Goal: Information Seeking & Learning: Learn about a topic

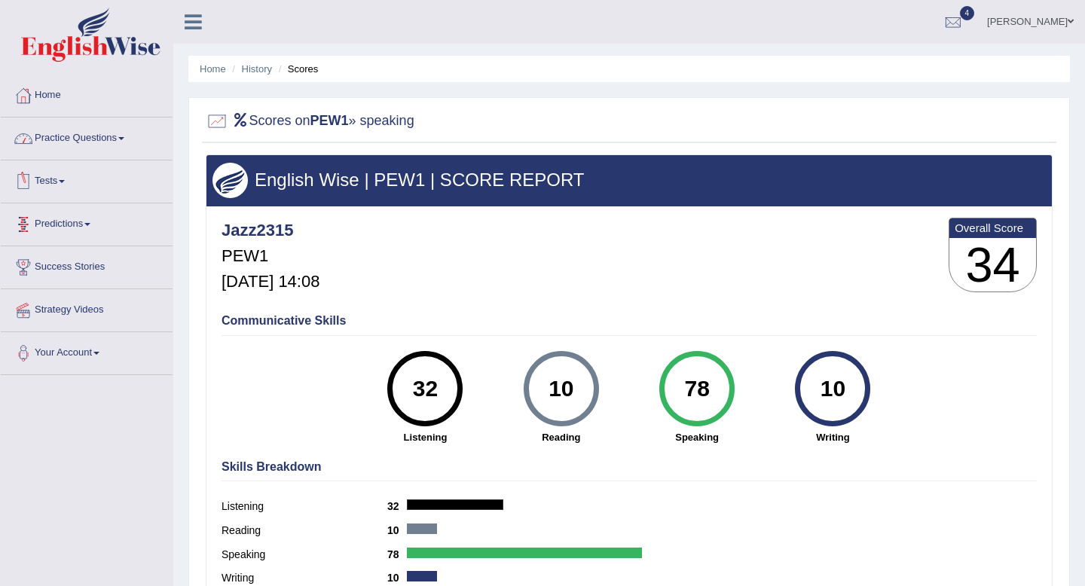
click at [63, 172] on link "Tests" at bounding box center [87, 179] width 172 height 38
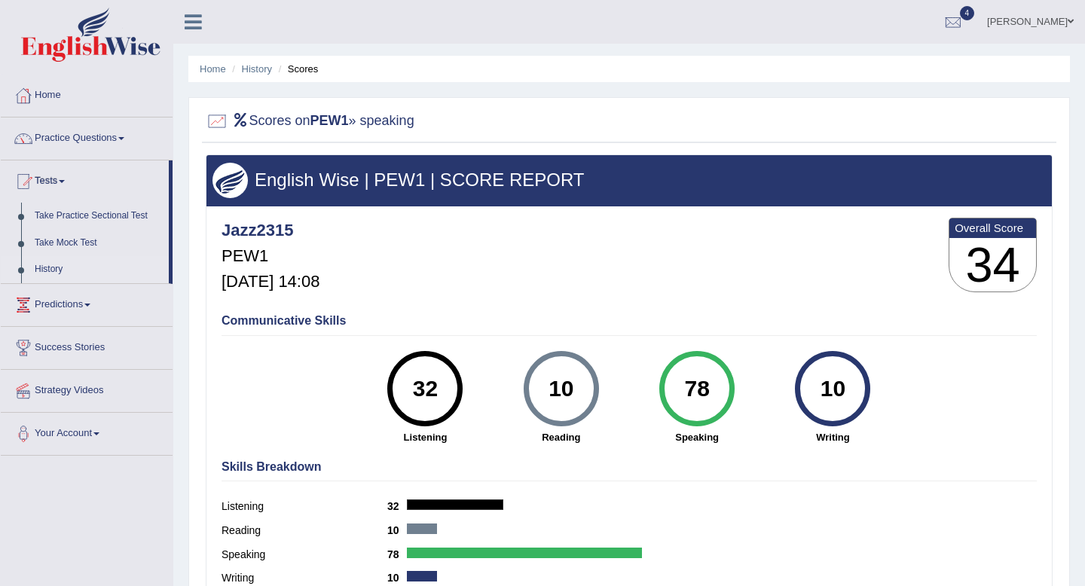
click at [54, 276] on link "History" at bounding box center [98, 269] width 141 height 27
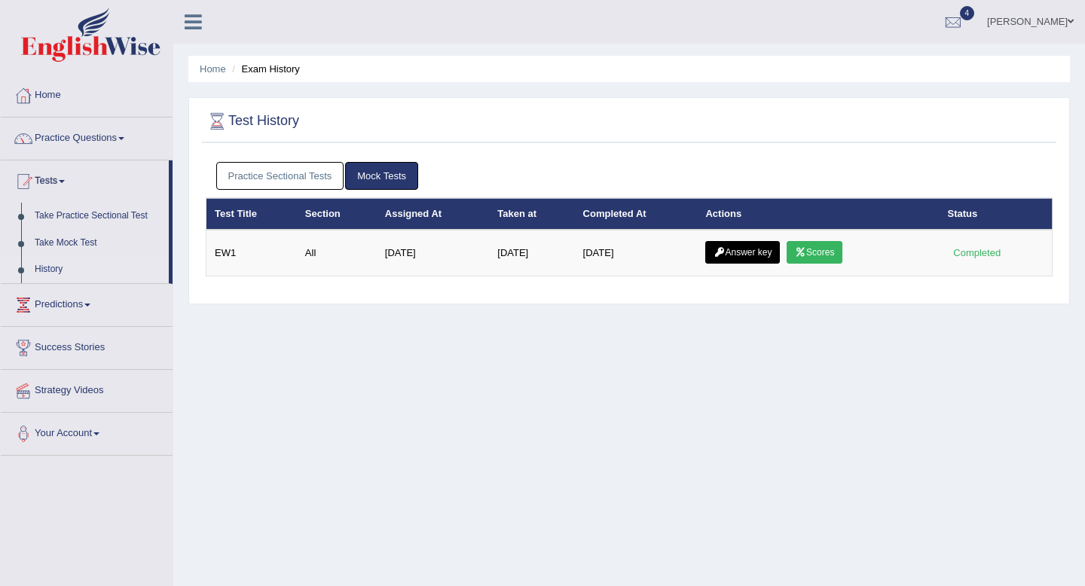
click at [288, 178] on link "Practice Sectional Tests" at bounding box center [280, 176] width 128 height 28
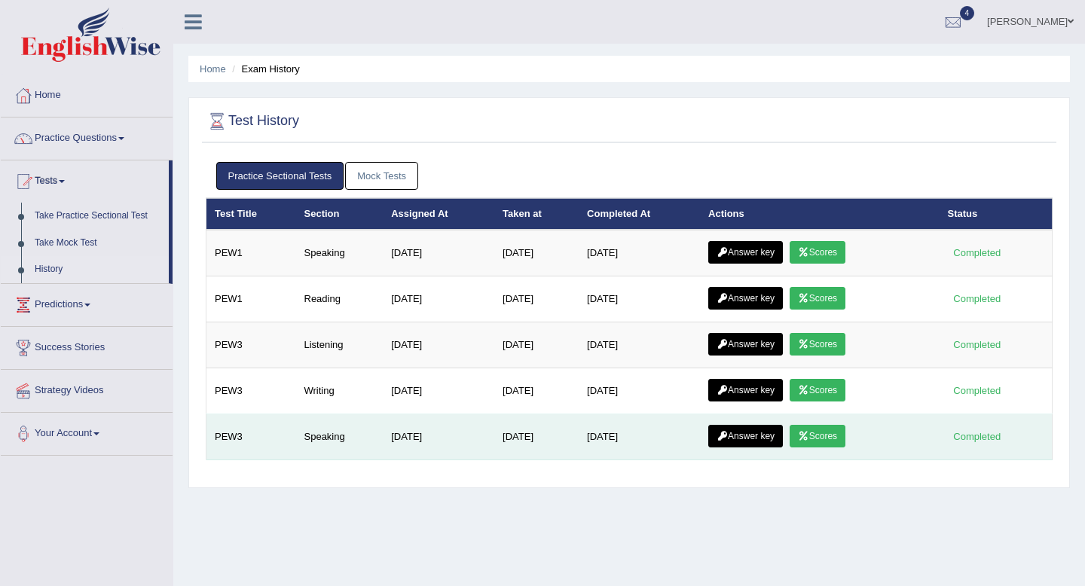
click at [835, 431] on link "Scores" at bounding box center [817, 436] width 56 height 23
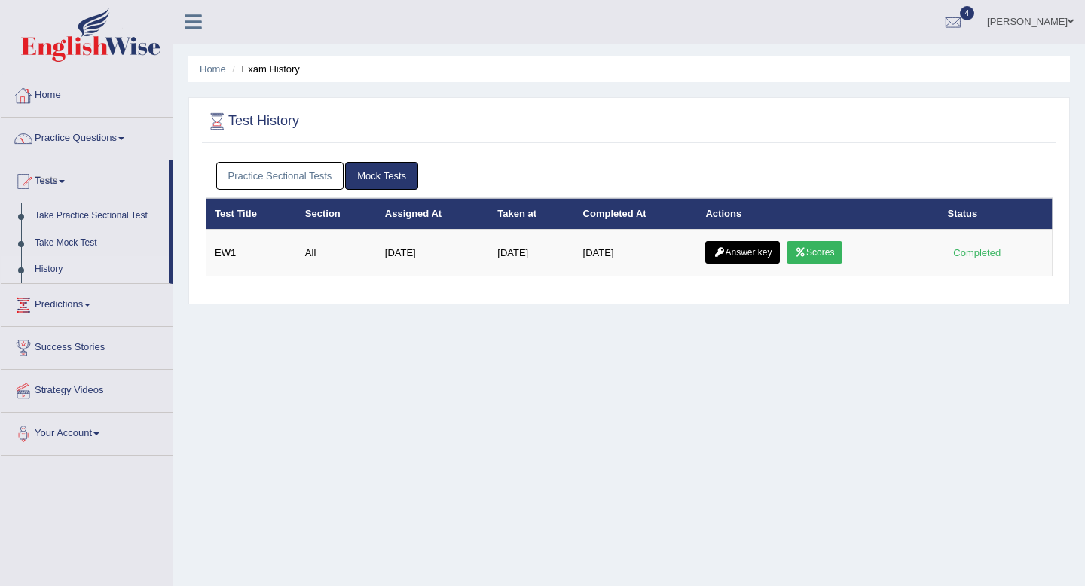
click at [264, 169] on link "Practice Sectional Tests" at bounding box center [280, 176] width 128 height 28
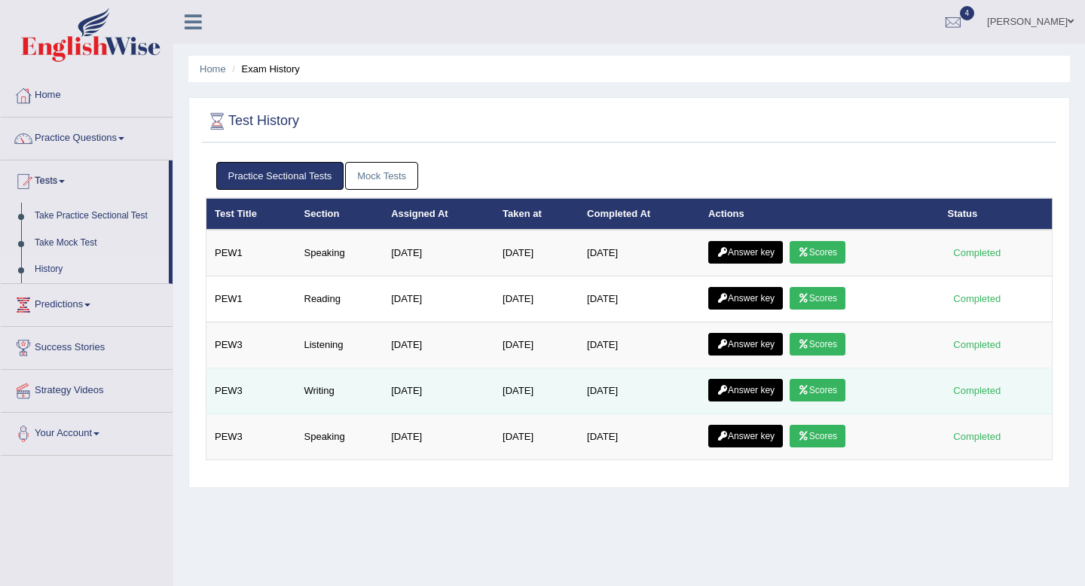
click at [828, 399] on link "Scores" at bounding box center [817, 390] width 56 height 23
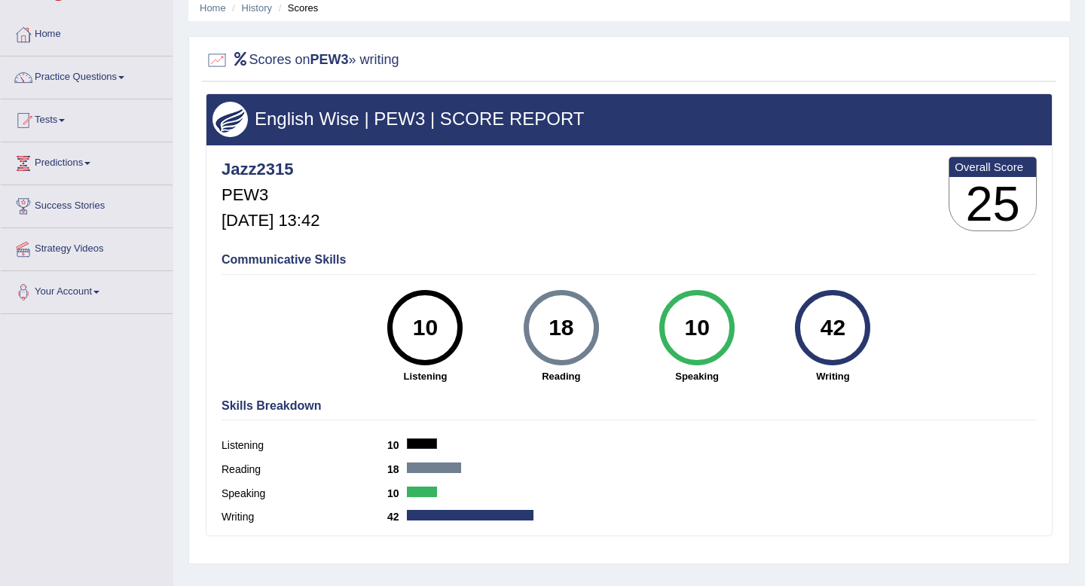
scroll to position [62, 0]
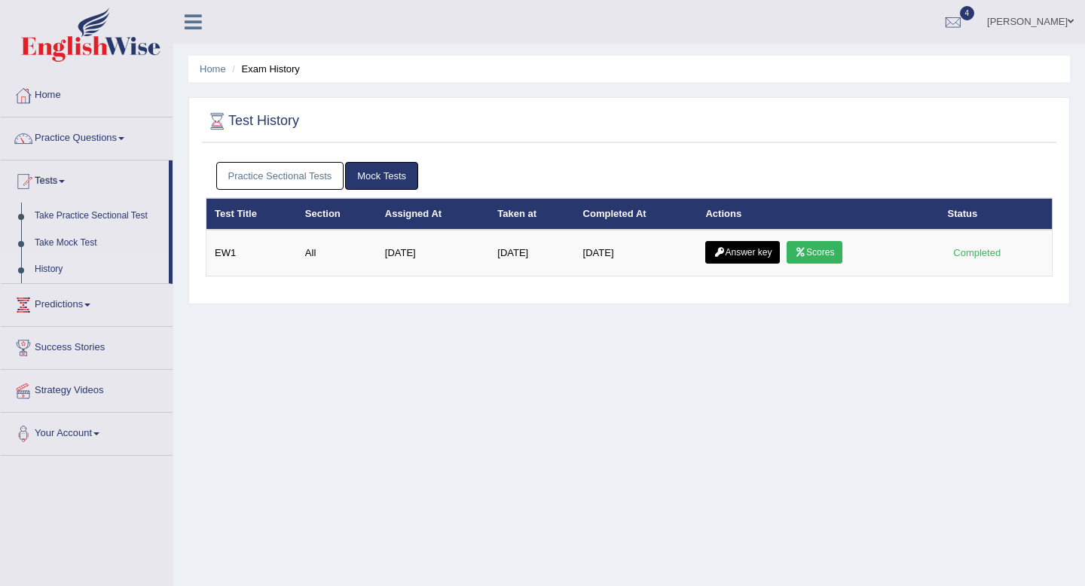
click at [287, 157] on div "Practice Sectional Tests Mock Tests" at bounding box center [629, 176] width 847 height 44
click at [282, 167] on link "Practice Sectional Tests" at bounding box center [280, 176] width 128 height 28
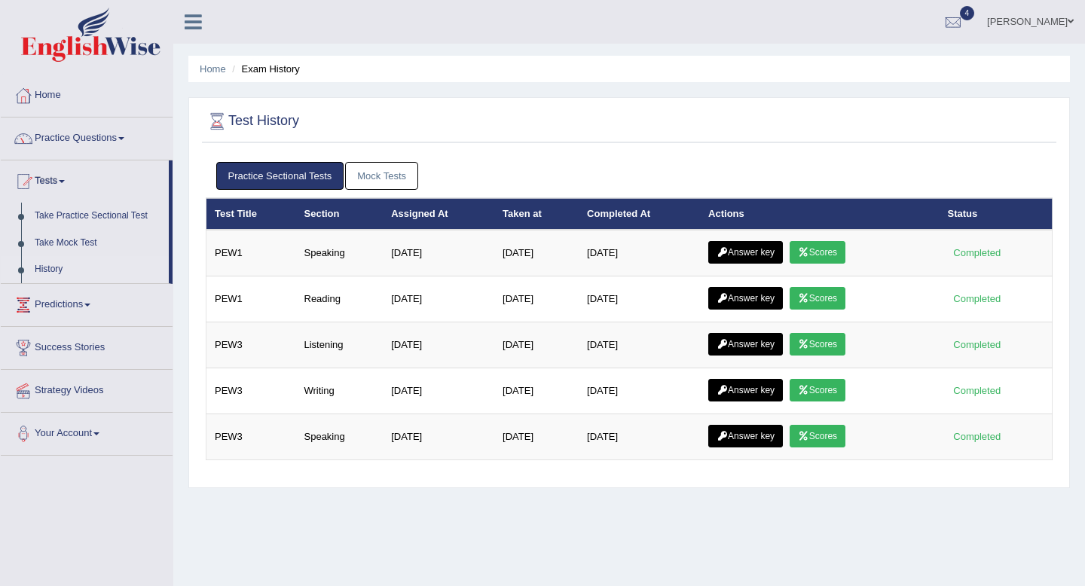
click at [406, 174] on link "Mock Tests" at bounding box center [381, 176] width 73 height 28
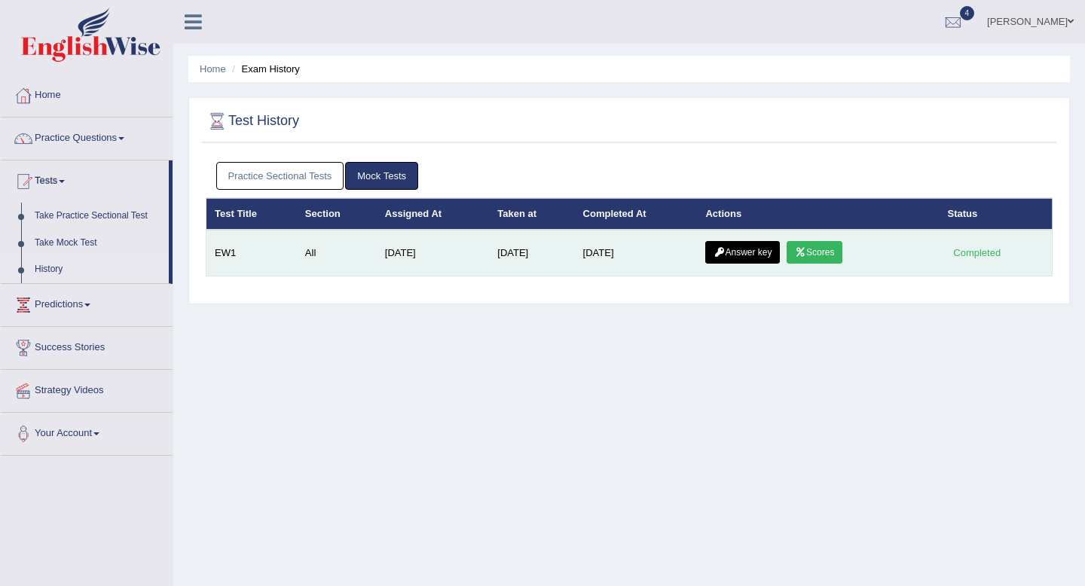
click at [822, 246] on link "Scores" at bounding box center [814, 252] width 56 height 23
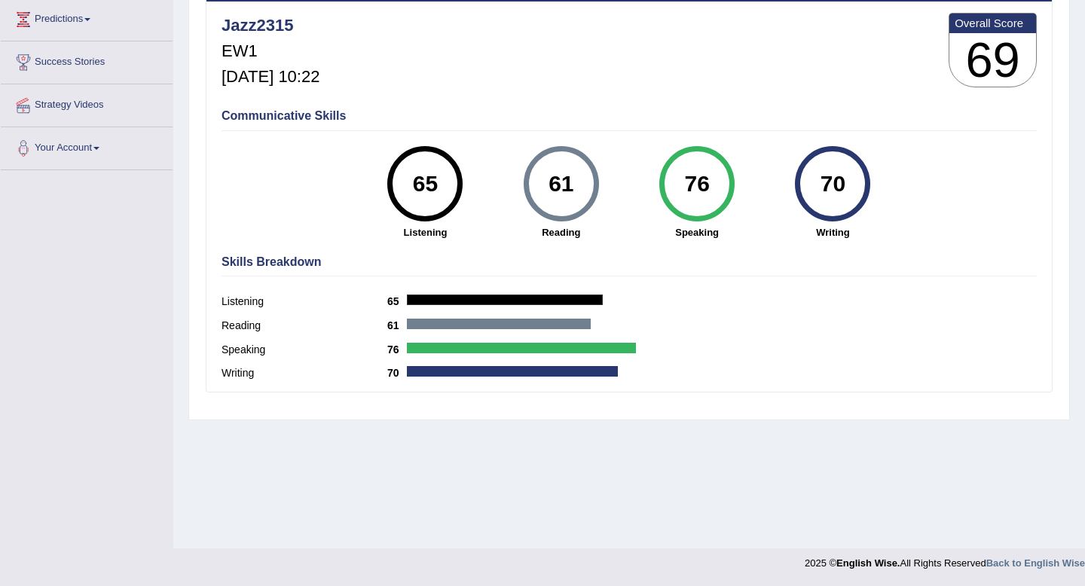
scroll to position [163, 0]
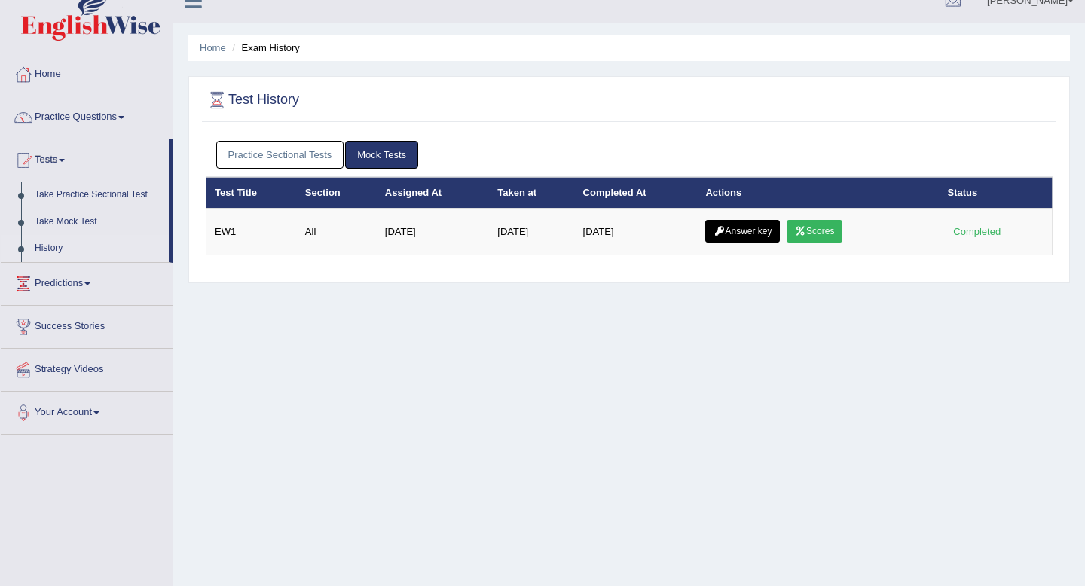
scroll to position [26, 0]
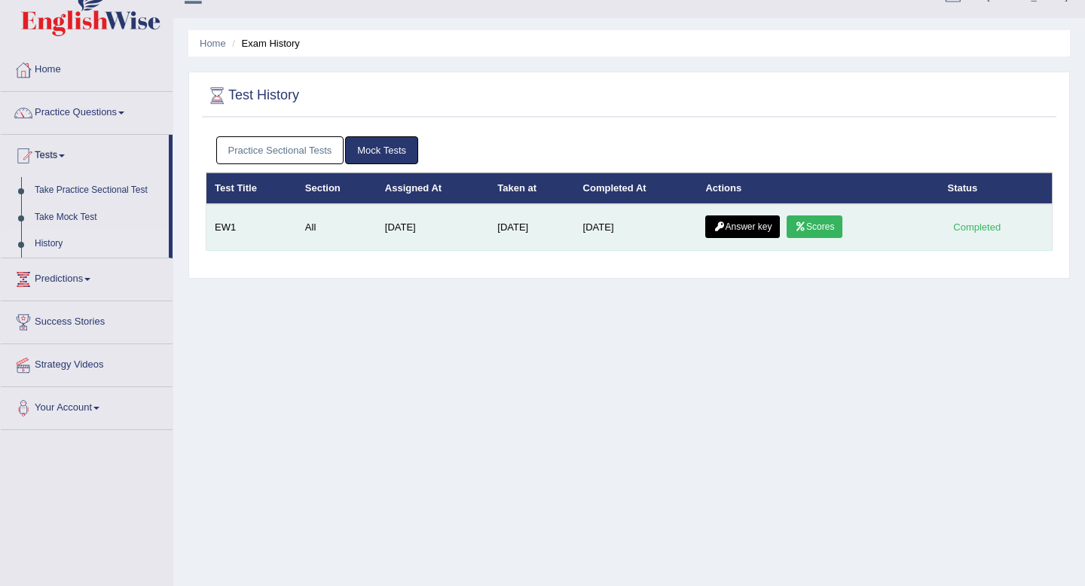
click at [740, 223] on link "Answer key" at bounding box center [742, 226] width 75 height 23
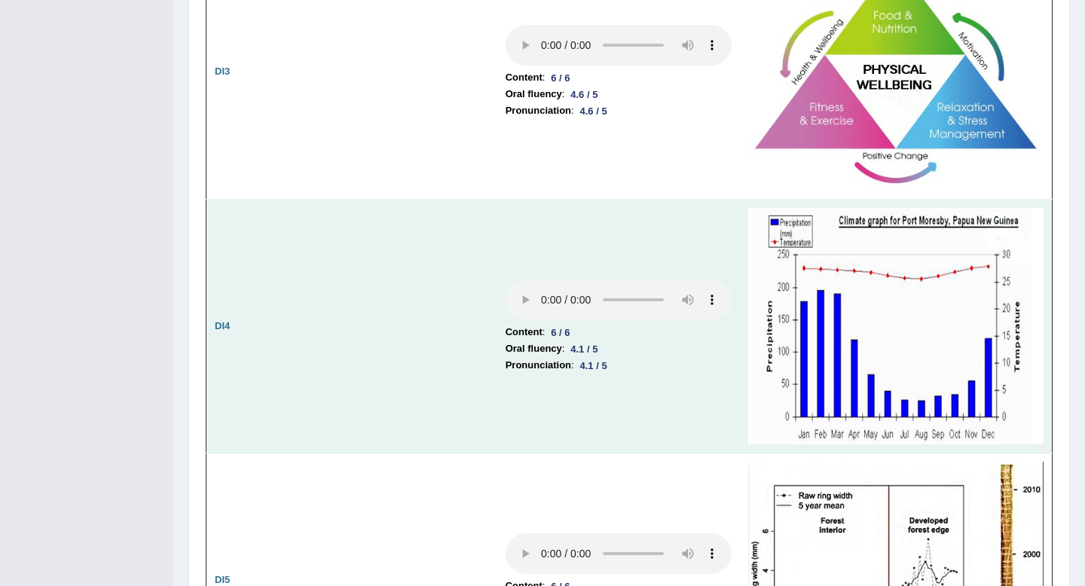
scroll to position [2647, 0]
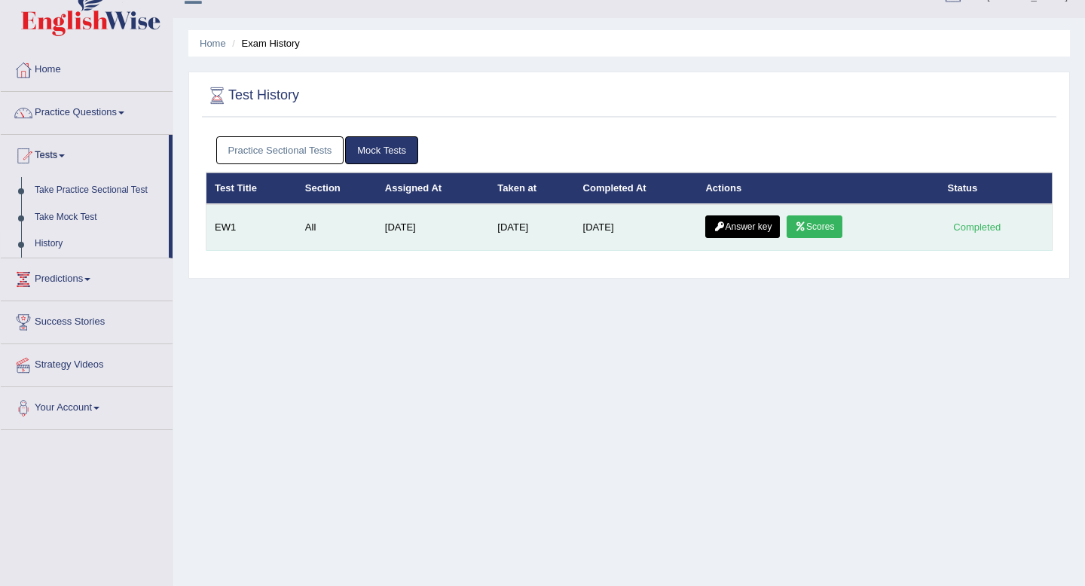
click at [751, 233] on link "Answer key" at bounding box center [742, 226] width 75 height 23
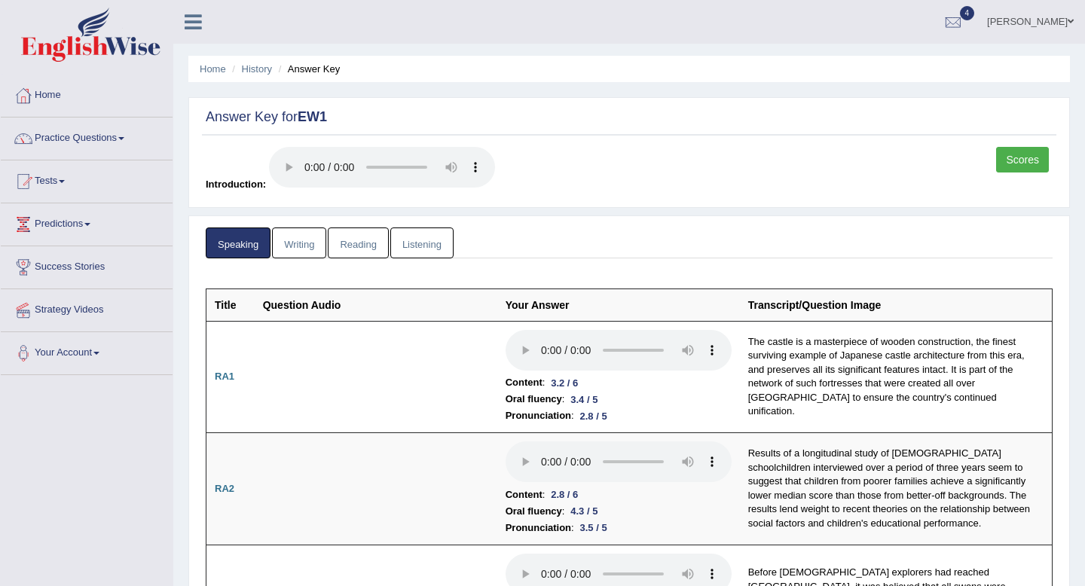
click at [434, 244] on link "Listening" at bounding box center [421, 242] width 63 height 31
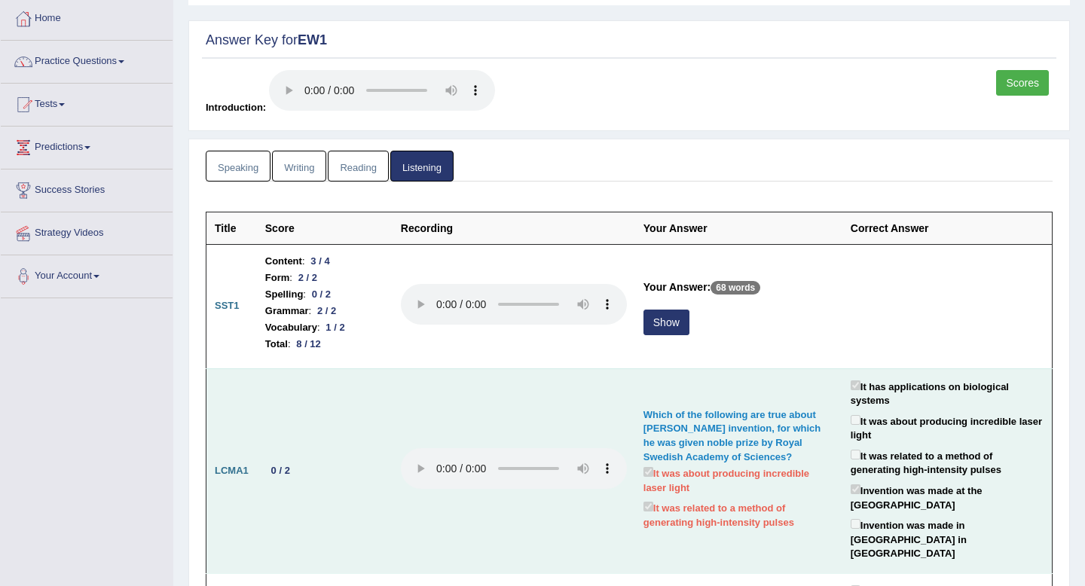
scroll to position [79, 0]
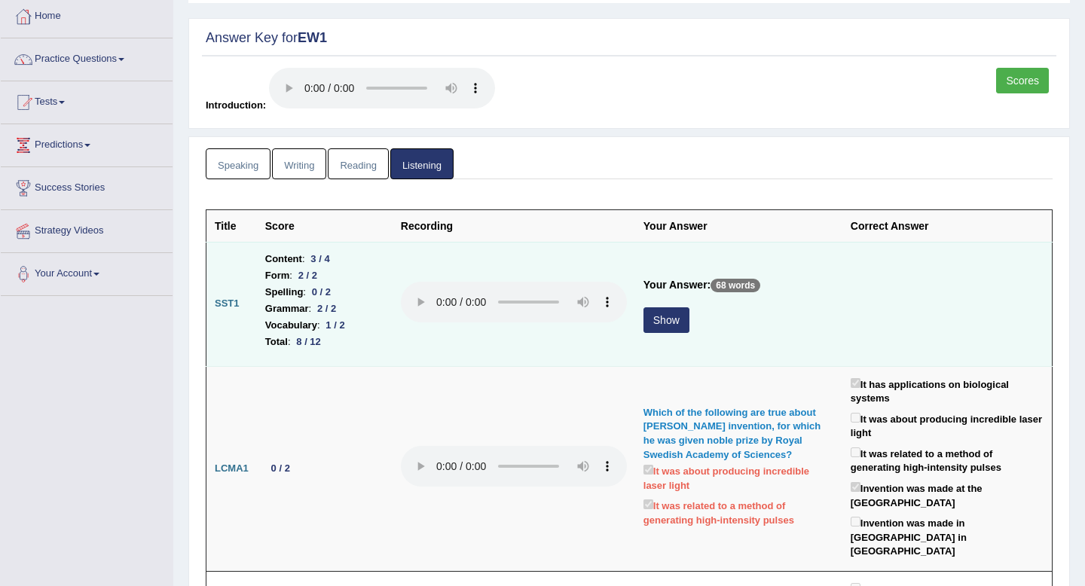
click at [682, 316] on button "Show" at bounding box center [666, 320] width 46 height 26
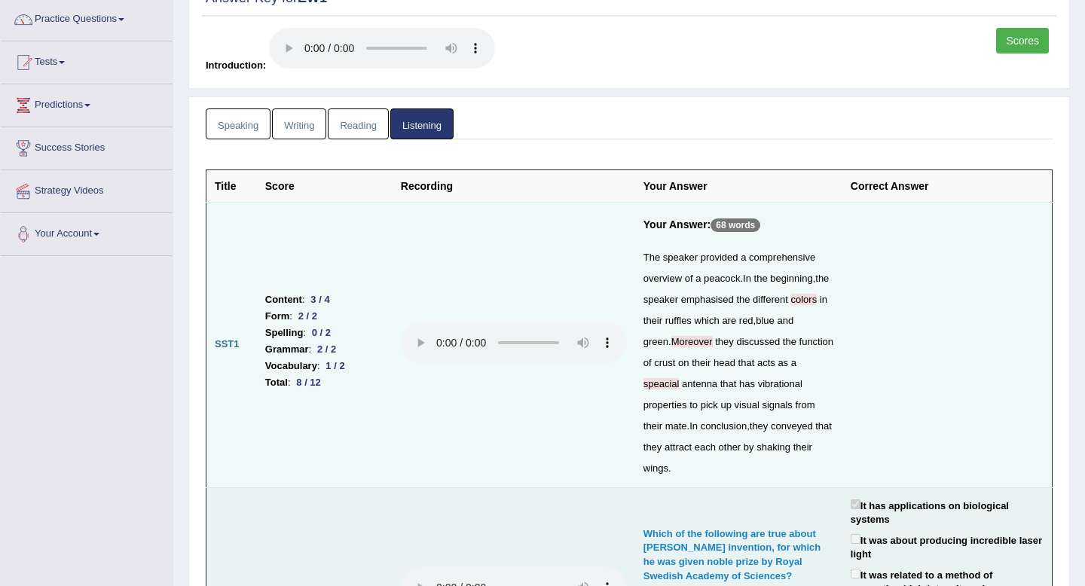
scroll to position [144, 0]
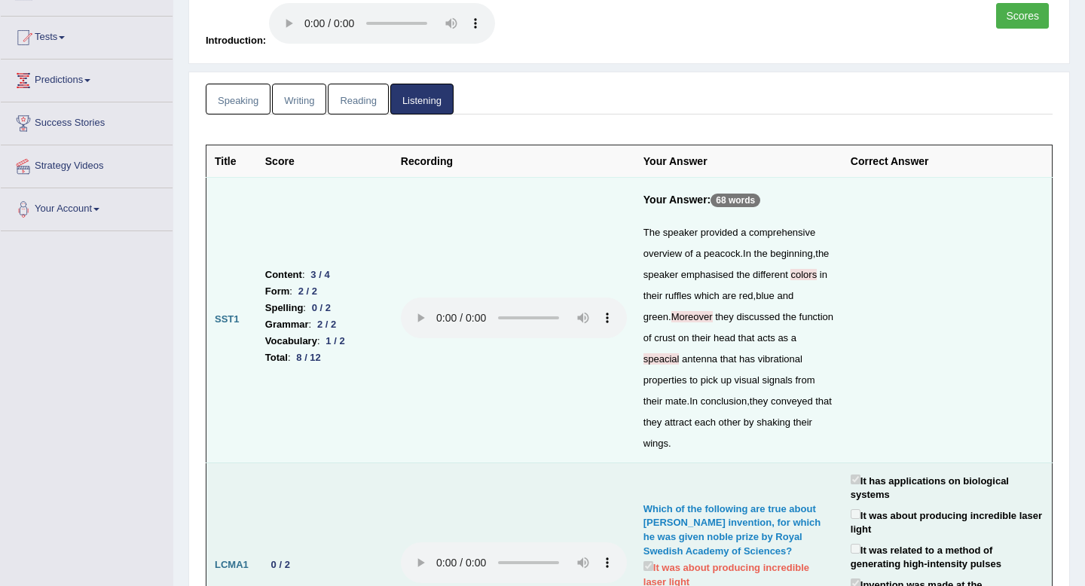
click at [654, 479] on td "Which of the following are true about Arthur Ashkin's invention, for which he w…" at bounding box center [738, 564] width 207 height 205
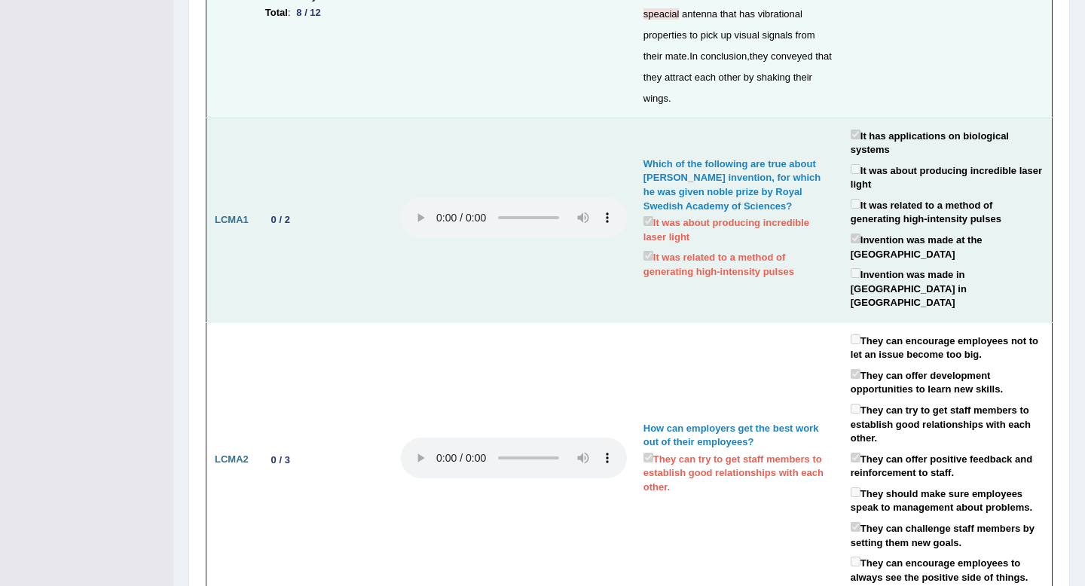
scroll to position [0, 0]
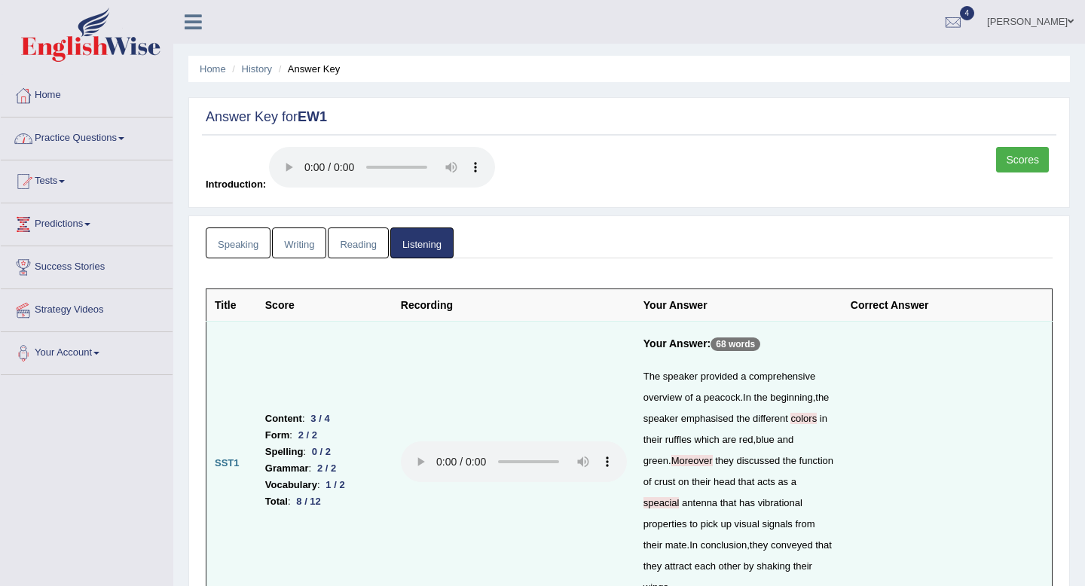
click at [356, 245] on link "Reading" at bounding box center [358, 242] width 60 height 31
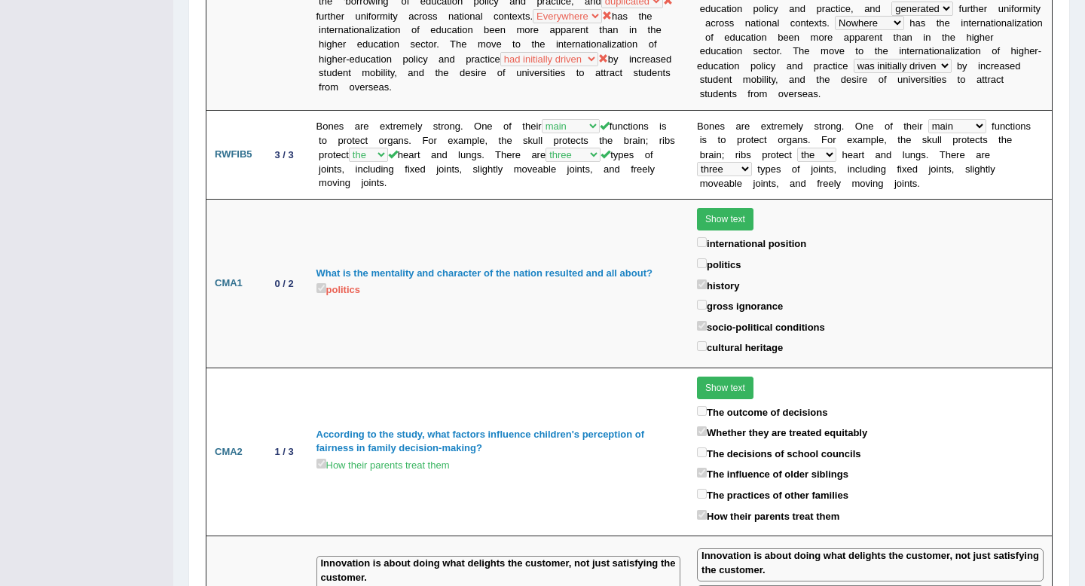
scroll to position [3014, 0]
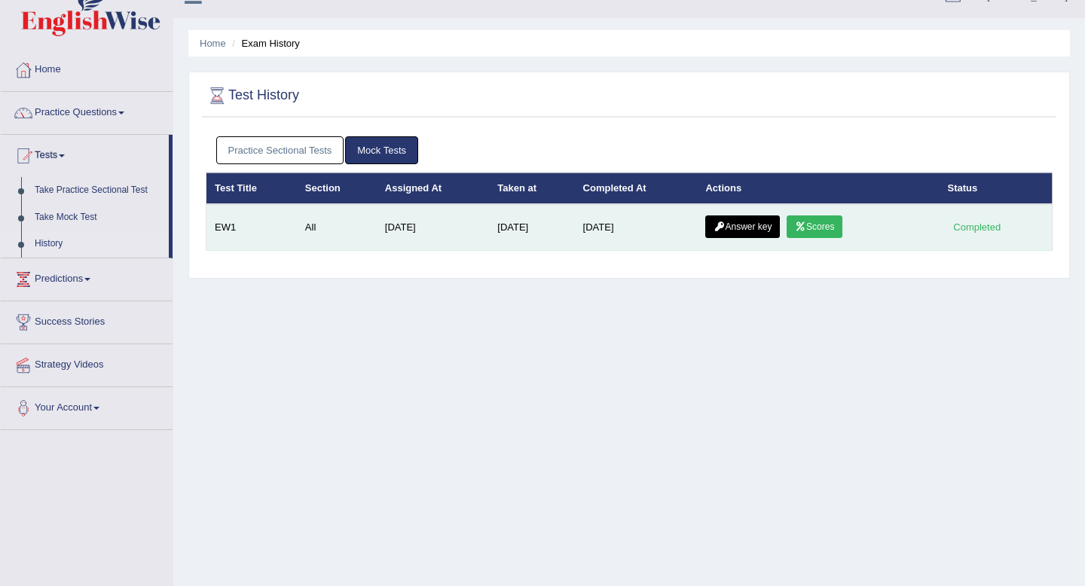
click at [807, 221] on link "Scores" at bounding box center [814, 226] width 56 height 23
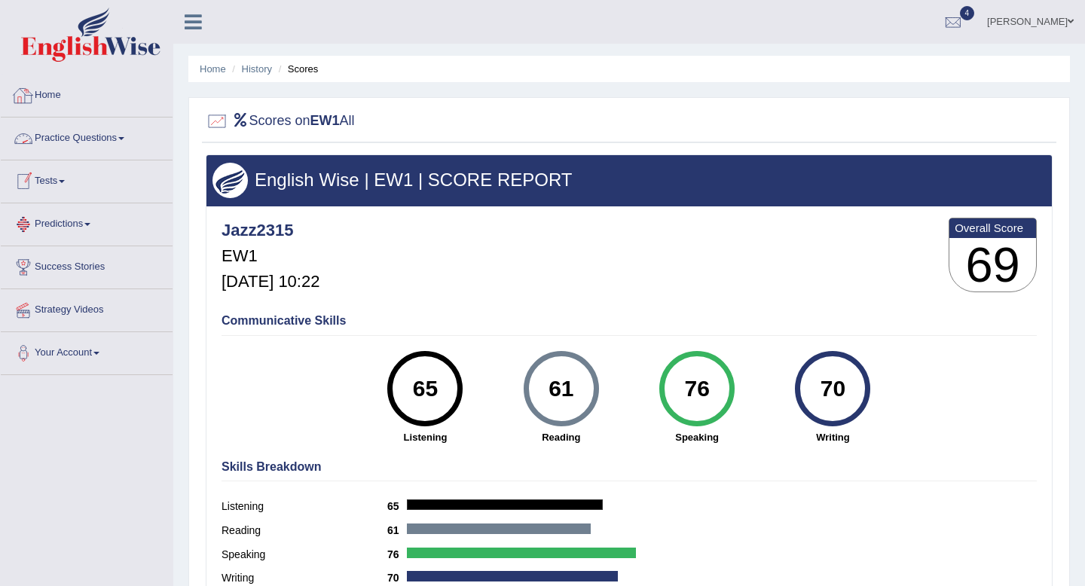
click at [60, 179] on link "Tests" at bounding box center [87, 179] width 172 height 38
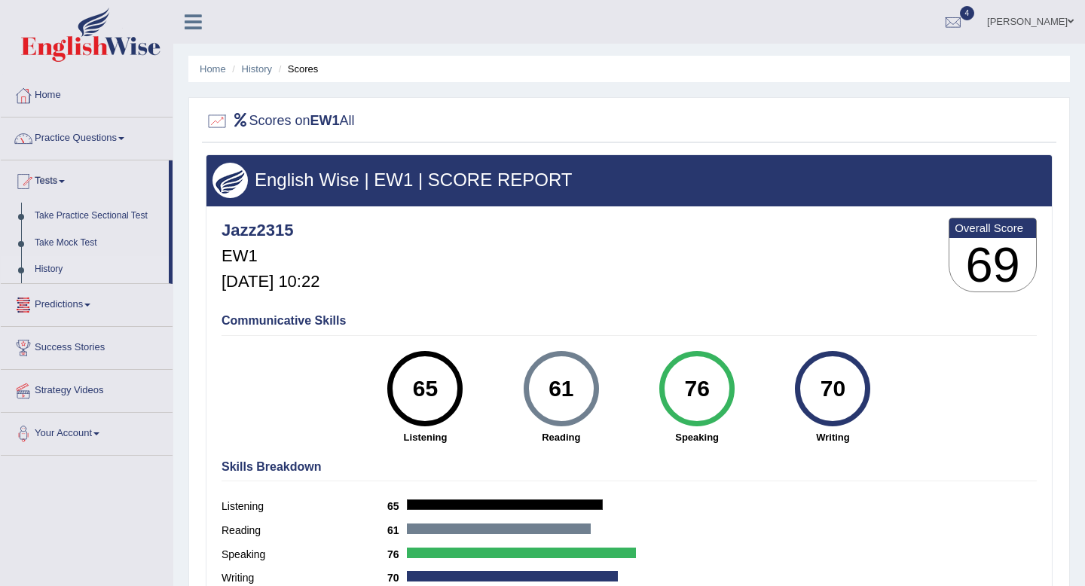
click at [54, 269] on link "History" at bounding box center [98, 269] width 141 height 27
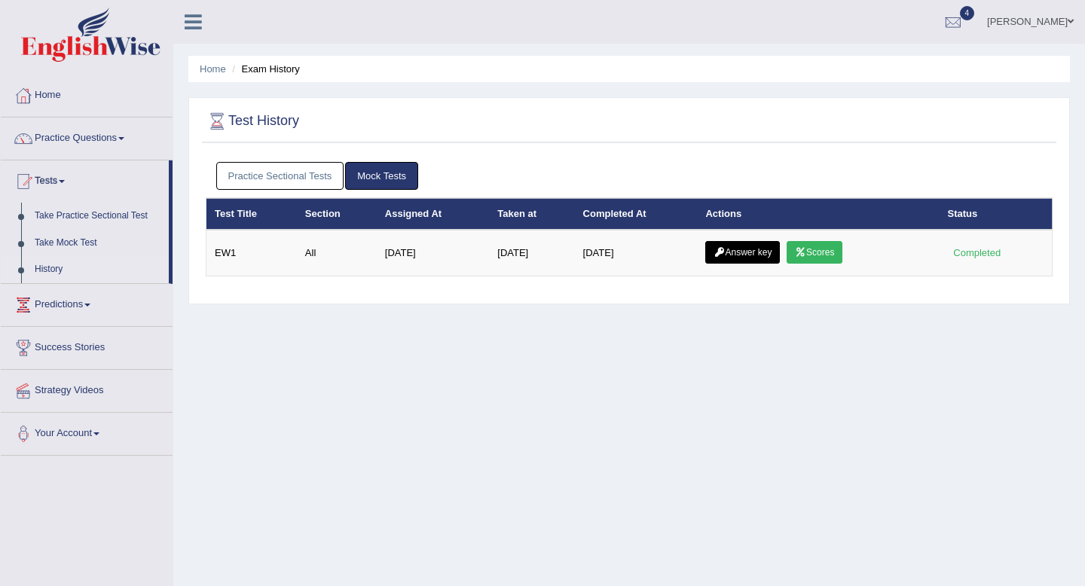
click at [300, 194] on div "Practice Sectional Tests Mock Tests" at bounding box center [629, 176] width 847 height 44
click at [300, 189] on link "Practice Sectional Tests" at bounding box center [280, 176] width 128 height 28
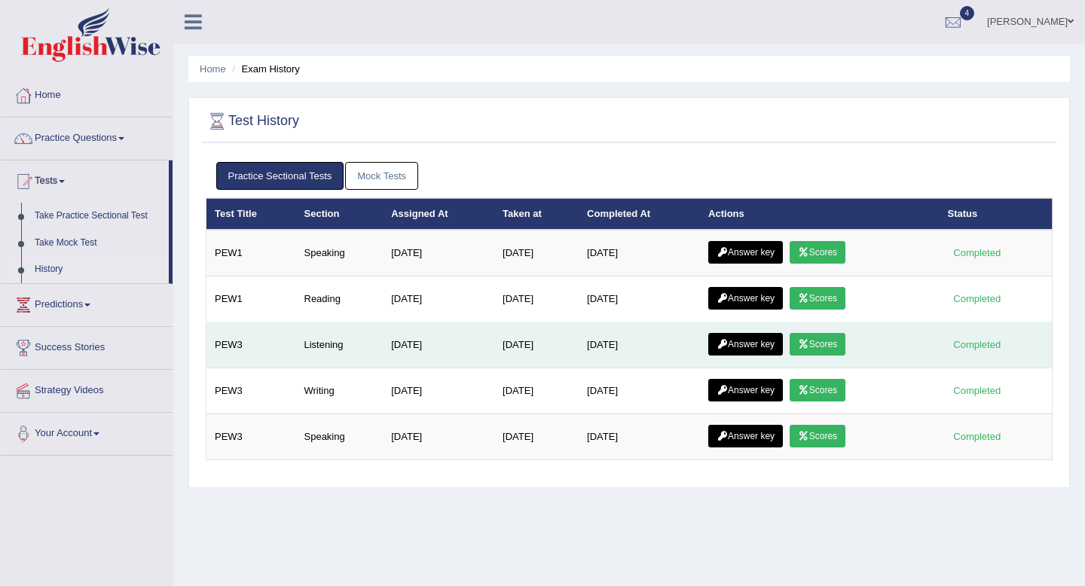
scroll to position [54, 0]
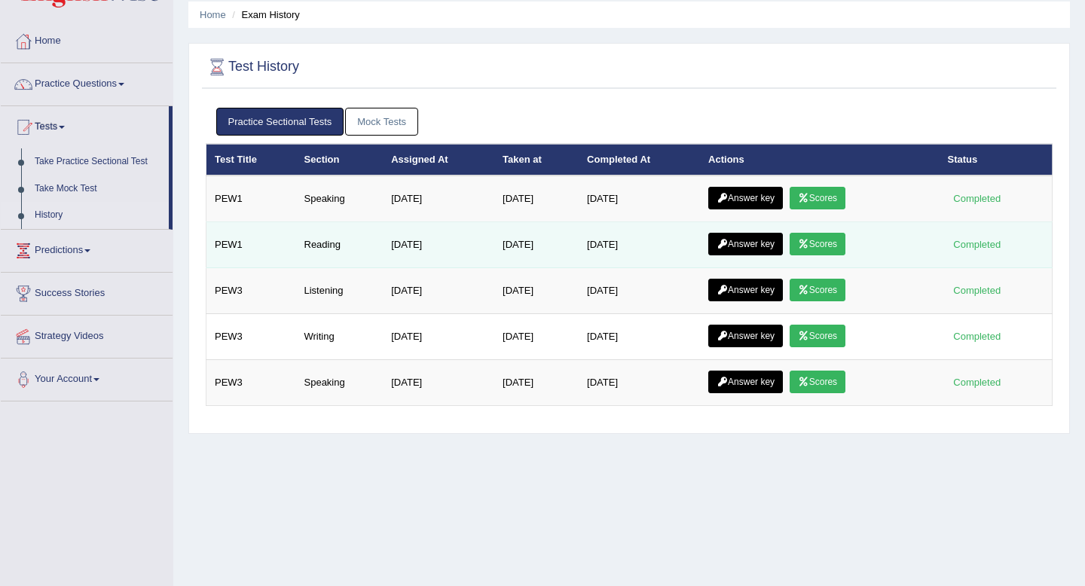
click at [844, 243] on link "Scores" at bounding box center [817, 244] width 56 height 23
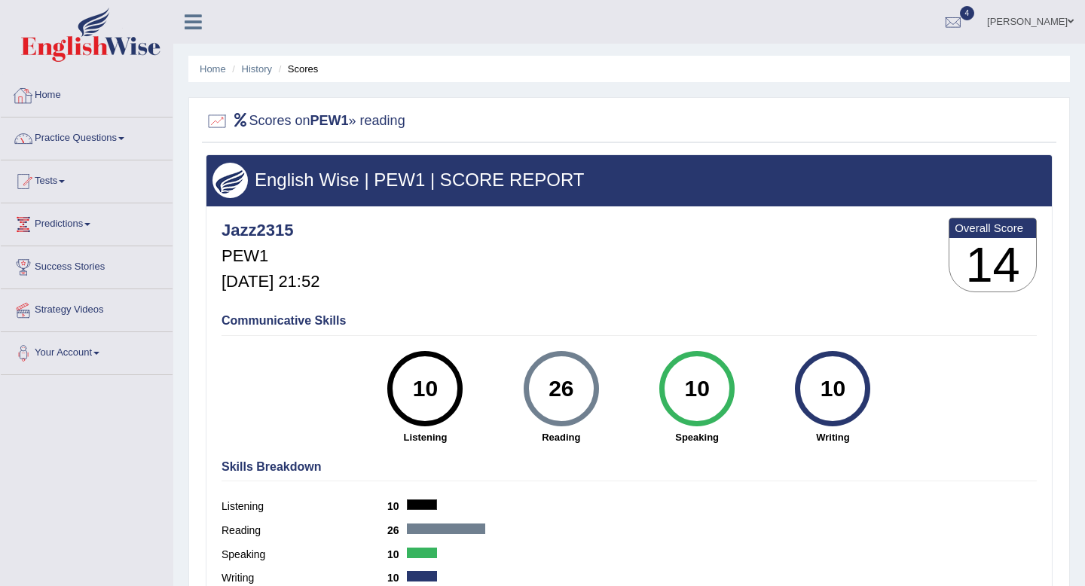
click at [93, 132] on link "Practice Questions" at bounding box center [87, 136] width 172 height 38
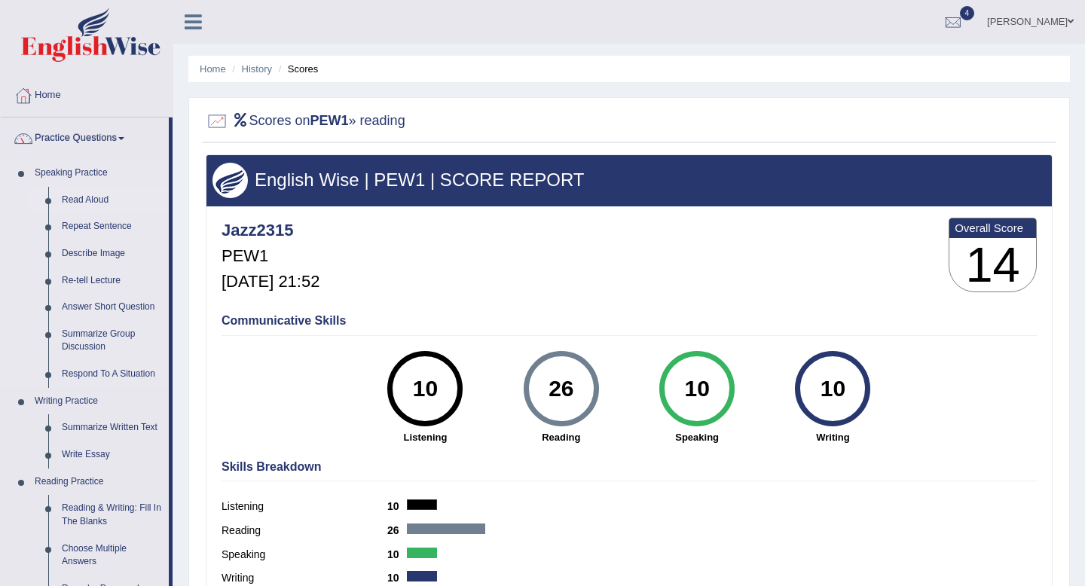
click at [84, 203] on link "Read Aloud" at bounding box center [112, 200] width 114 height 27
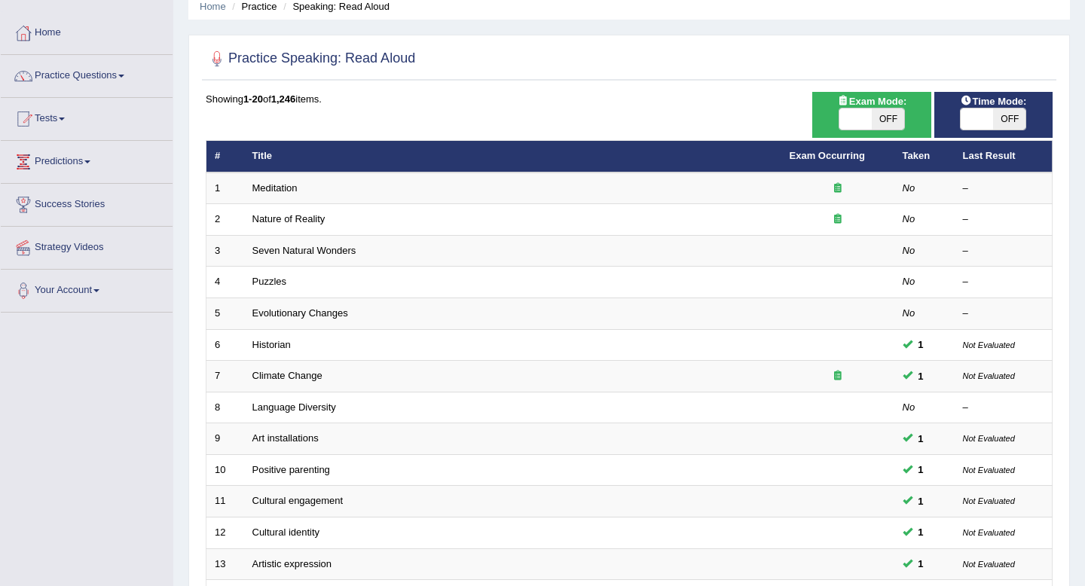
scroll to position [89, 0]
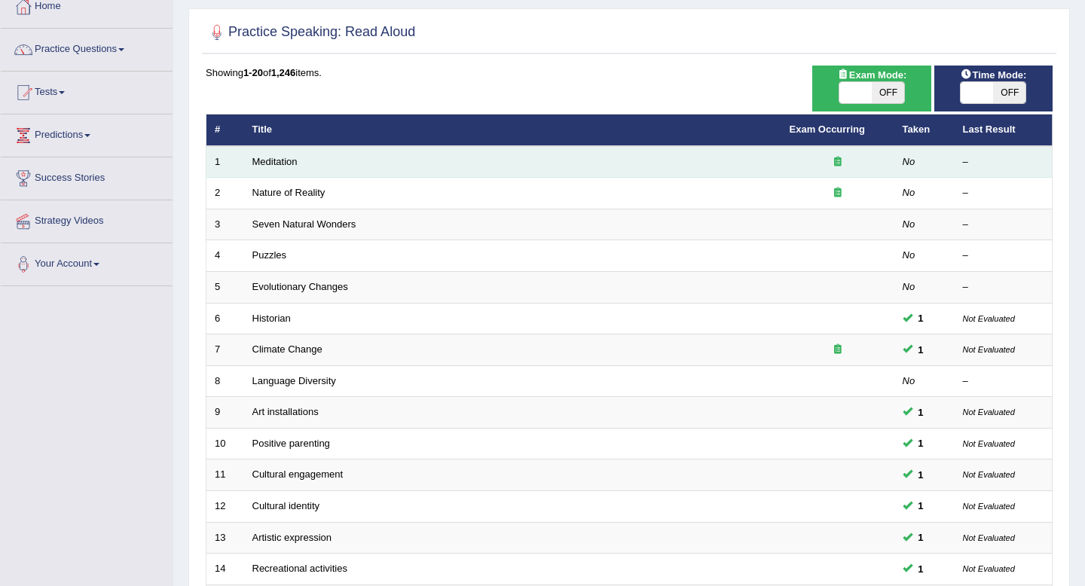
click at [836, 162] on icon at bounding box center [838, 162] width 8 height 10
click at [287, 161] on link "Meditation" at bounding box center [274, 161] width 45 height 11
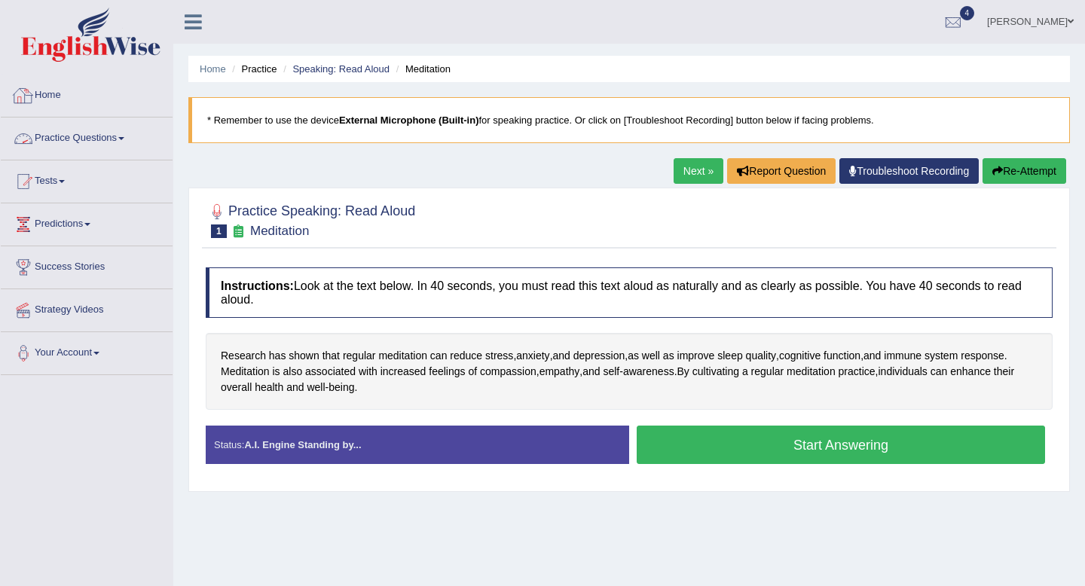
click at [83, 139] on link "Practice Questions" at bounding box center [87, 136] width 172 height 38
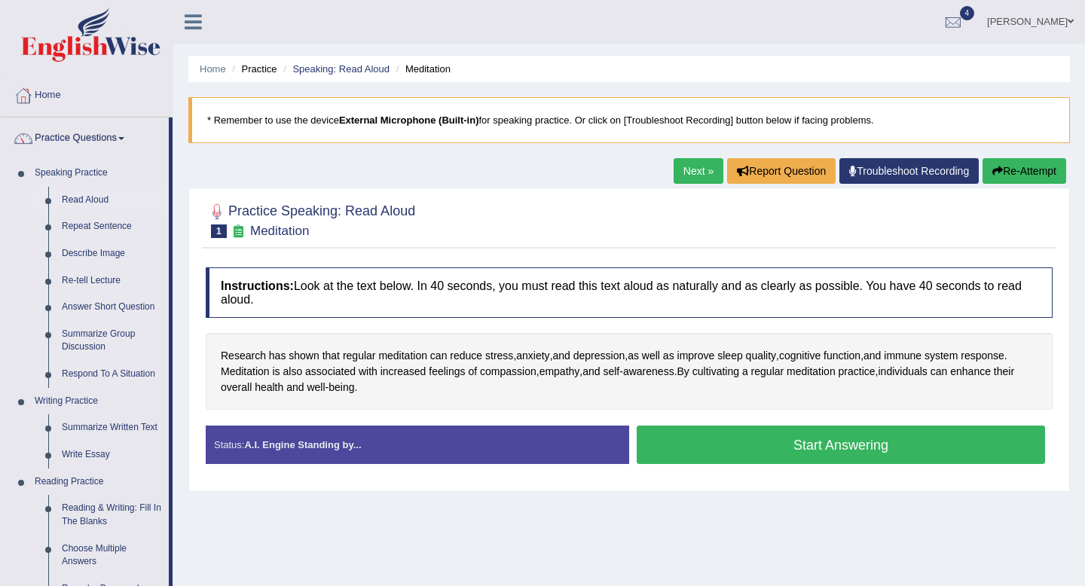
click at [73, 203] on link "Read Aloud" at bounding box center [112, 200] width 114 height 27
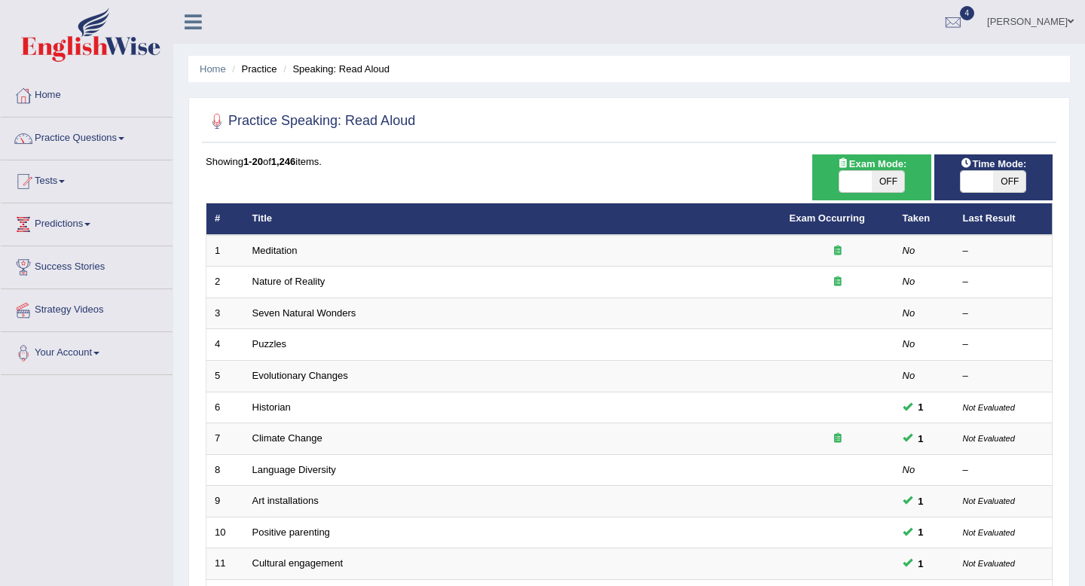
click at [998, 187] on span "OFF" at bounding box center [1009, 181] width 32 height 21
checkbox input "true"
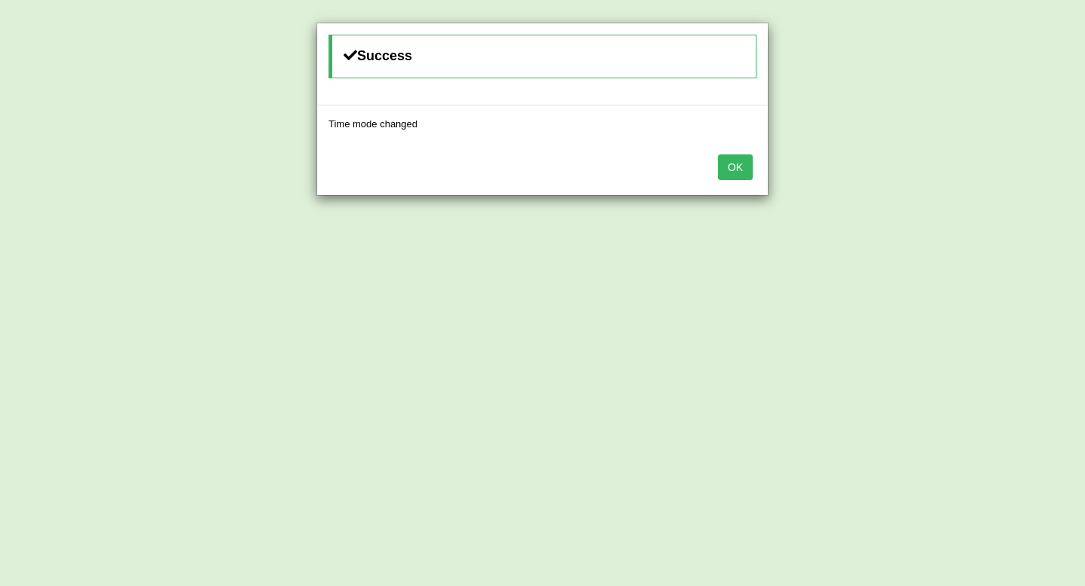
click at [735, 163] on button "OK" at bounding box center [735, 167] width 35 height 26
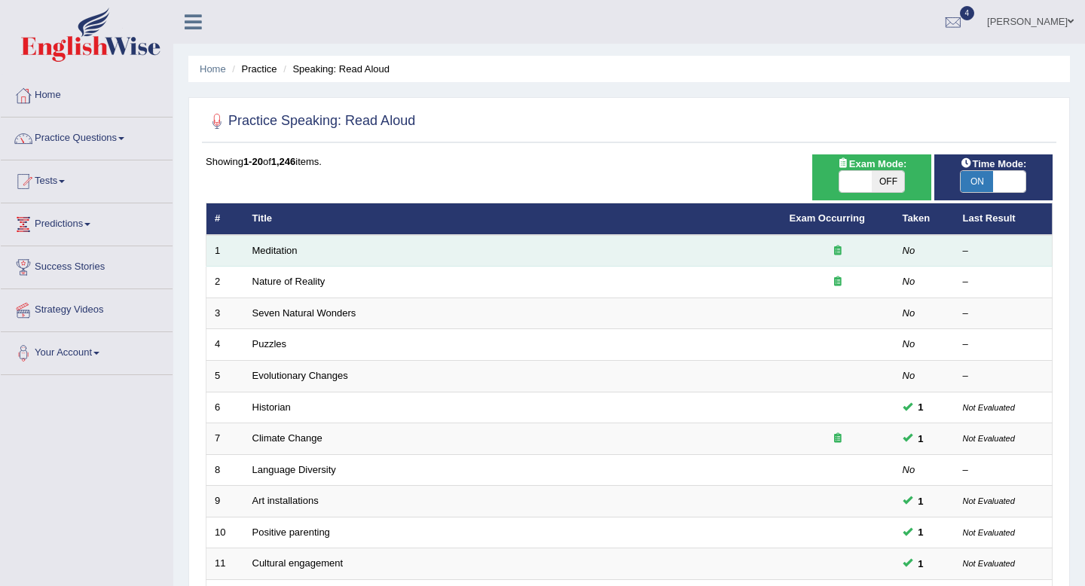
click at [901, 259] on td "No" at bounding box center [924, 251] width 60 height 32
click at [292, 252] on link "Meditation" at bounding box center [274, 250] width 45 height 11
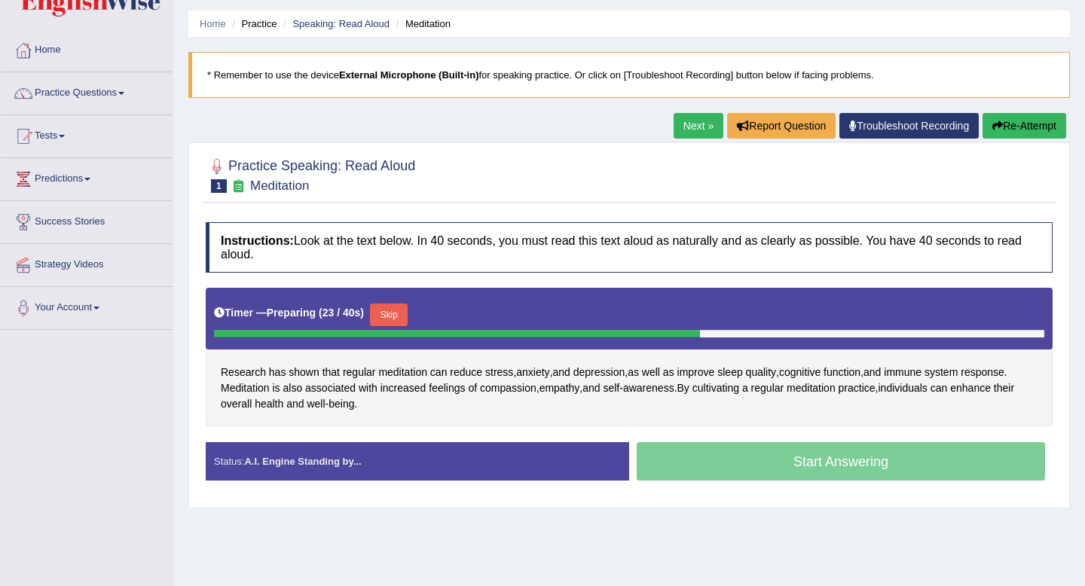
scroll to position [72, 0]
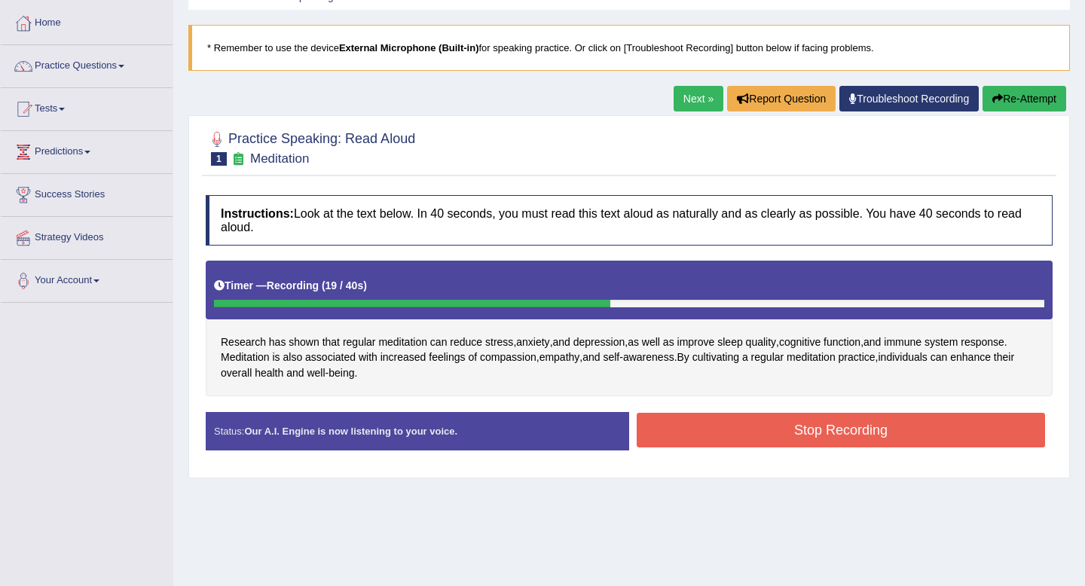
click at [732, 440] on button "Stop Recording" at bounding box center [840, 430] width 408 height 35
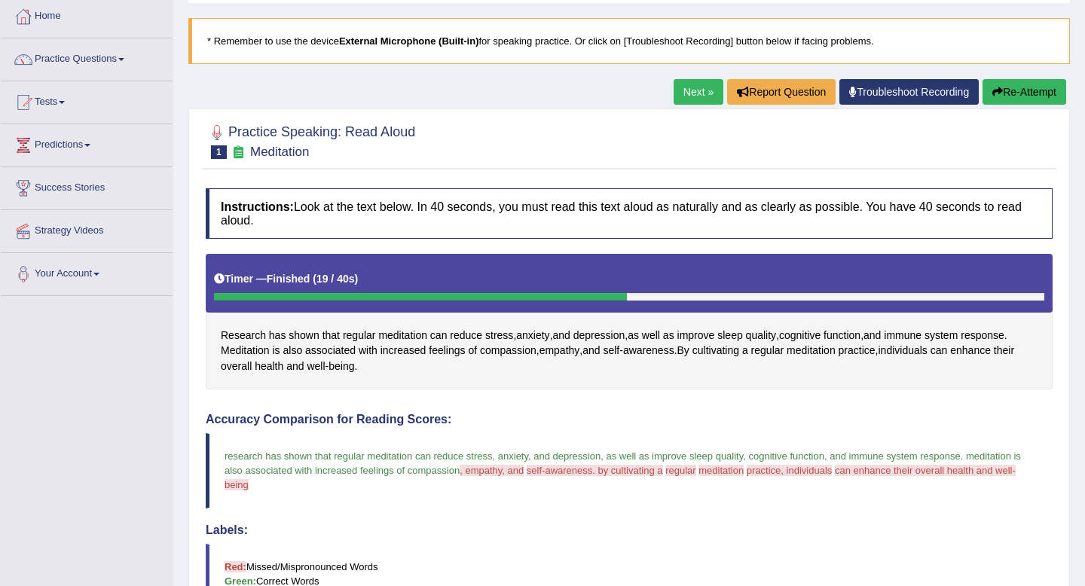
scroll to position [0, 0]
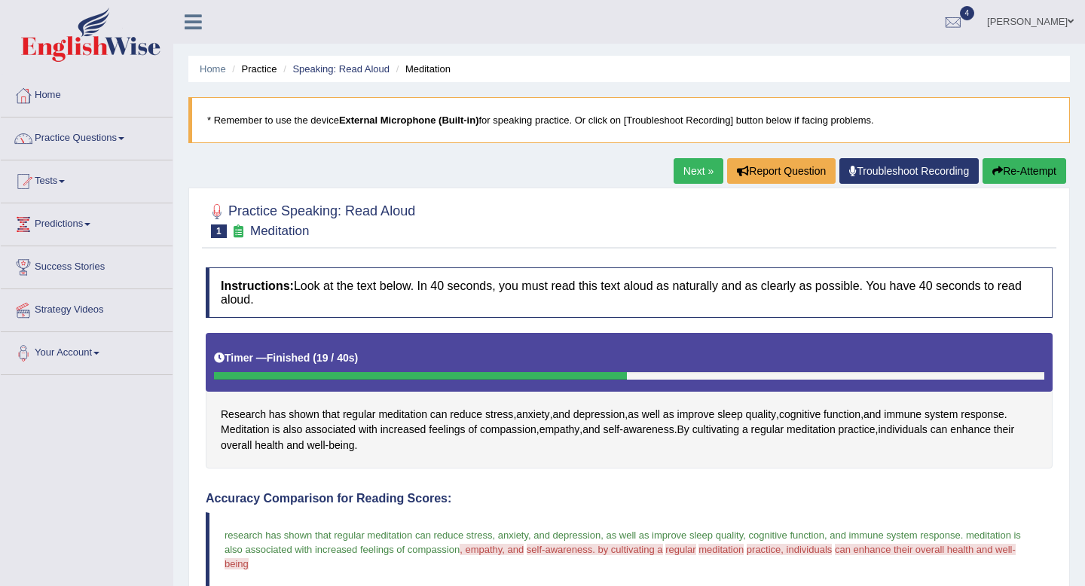
click at [688, 166] on link "Next »" at bounding box center [698, 171] width 50 height 26
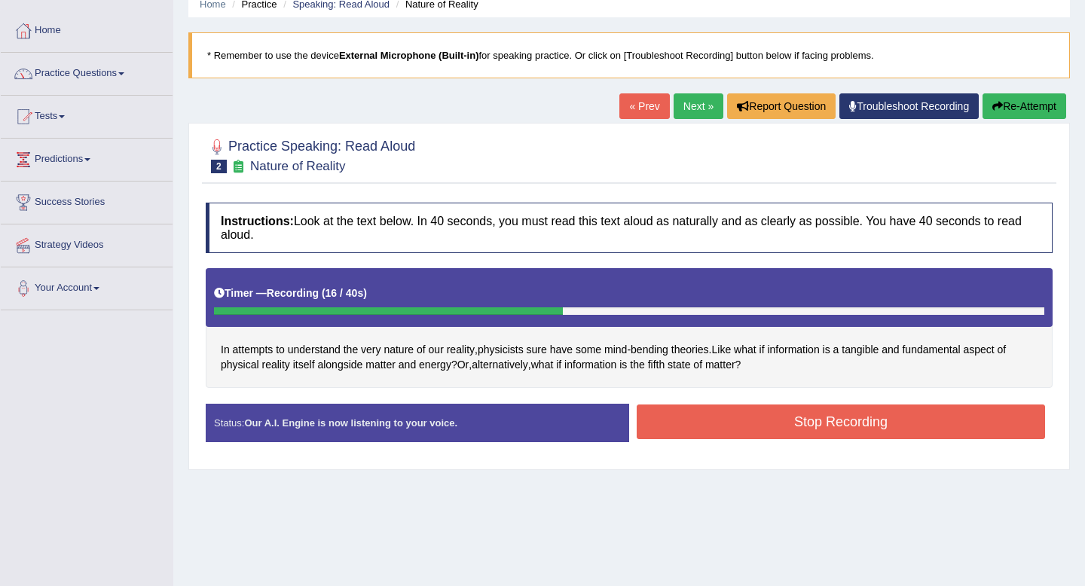
click at [664, 417] on button "Stop Recording" at bounding box center [840, 421] width 408 height 35
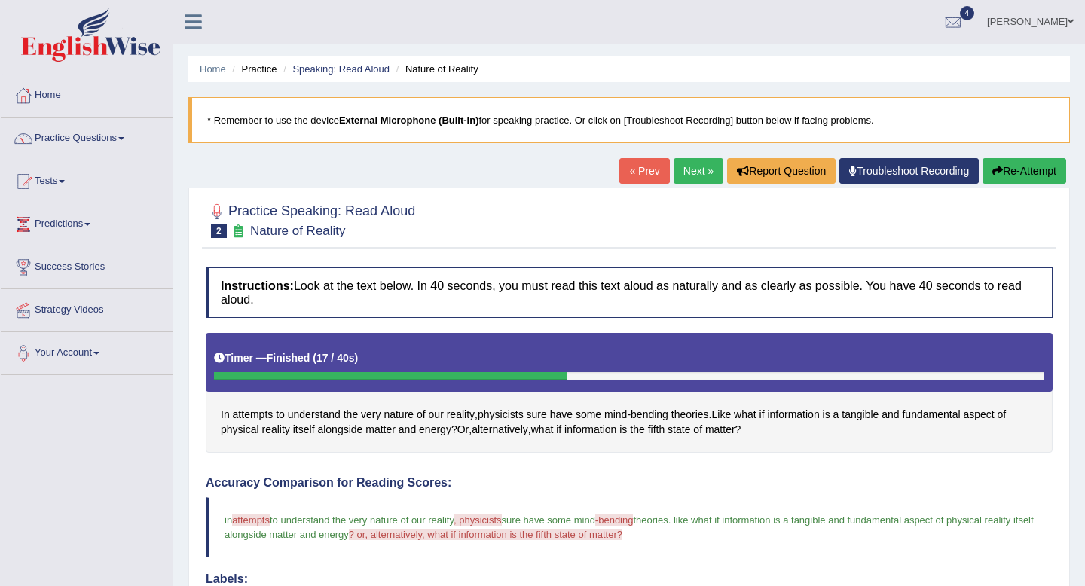
click at [682, 172] on link "Next »" at bounding box center [698, 171] width 50 height 26
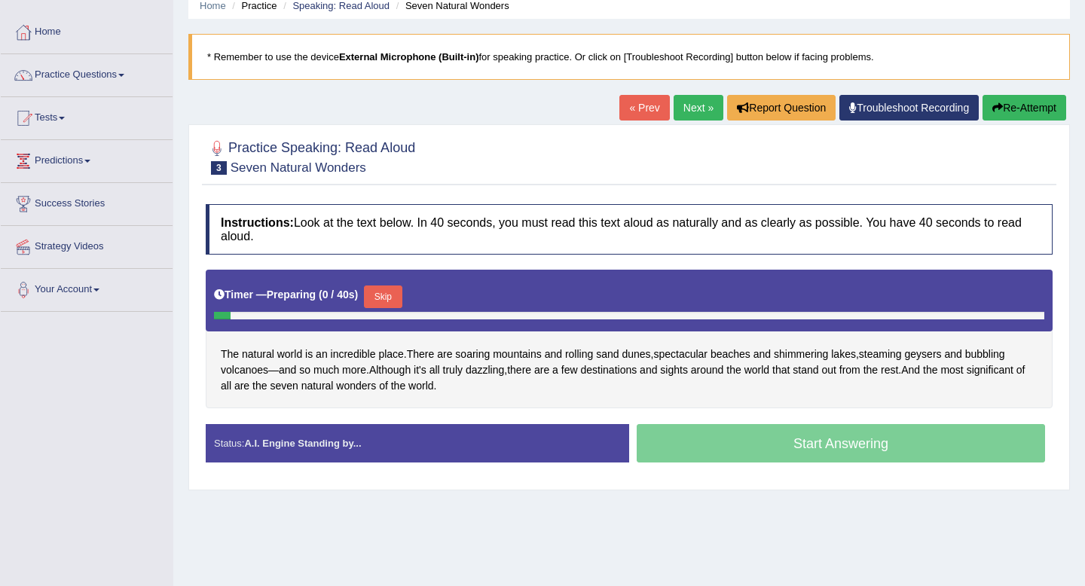
scroll to position [63, 0]
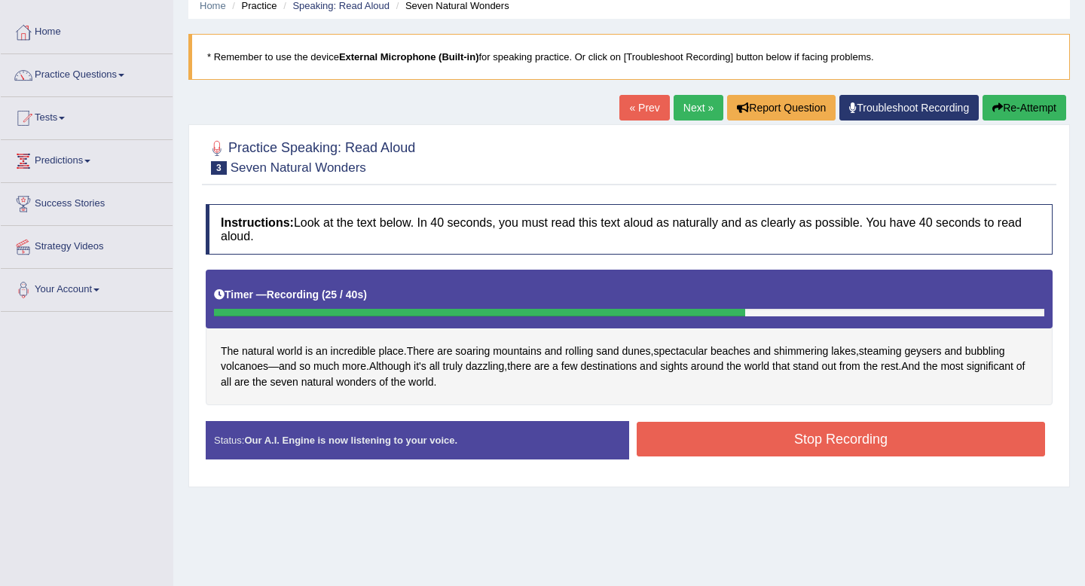
click at [736, 444] on button "Stop Recording" at bounding box center [840, 439] width 408 height 35
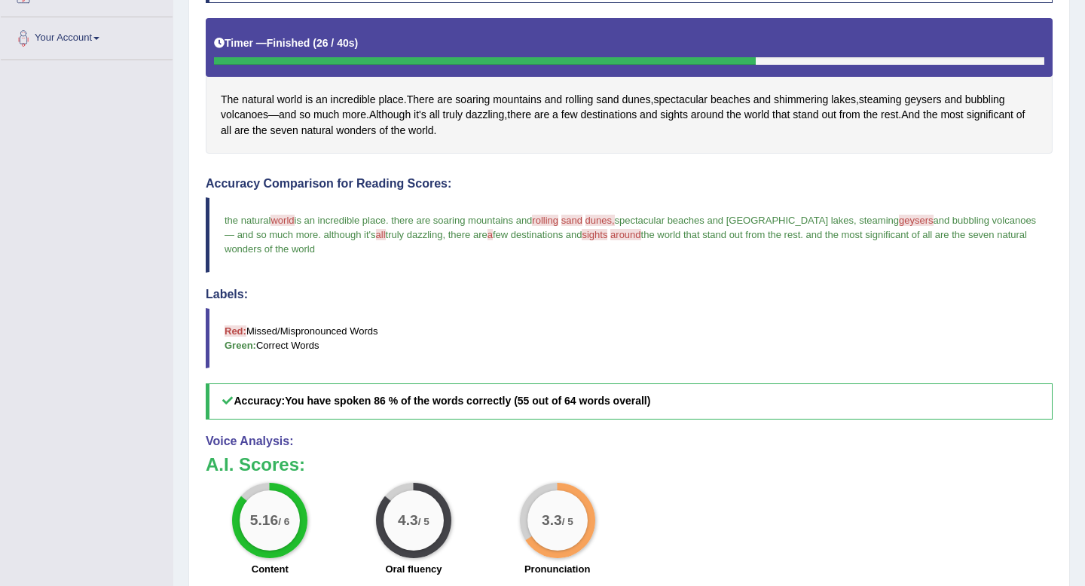
scroll to position [0, 0]
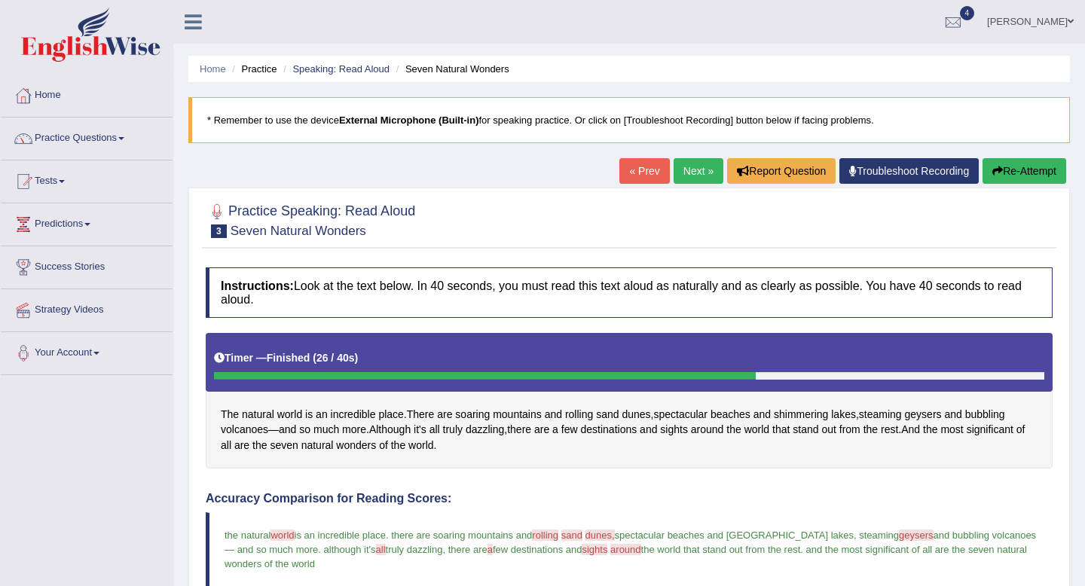
click at [688, 178] on link "Next »" at bounding box center [698, 171] width 50 height 26
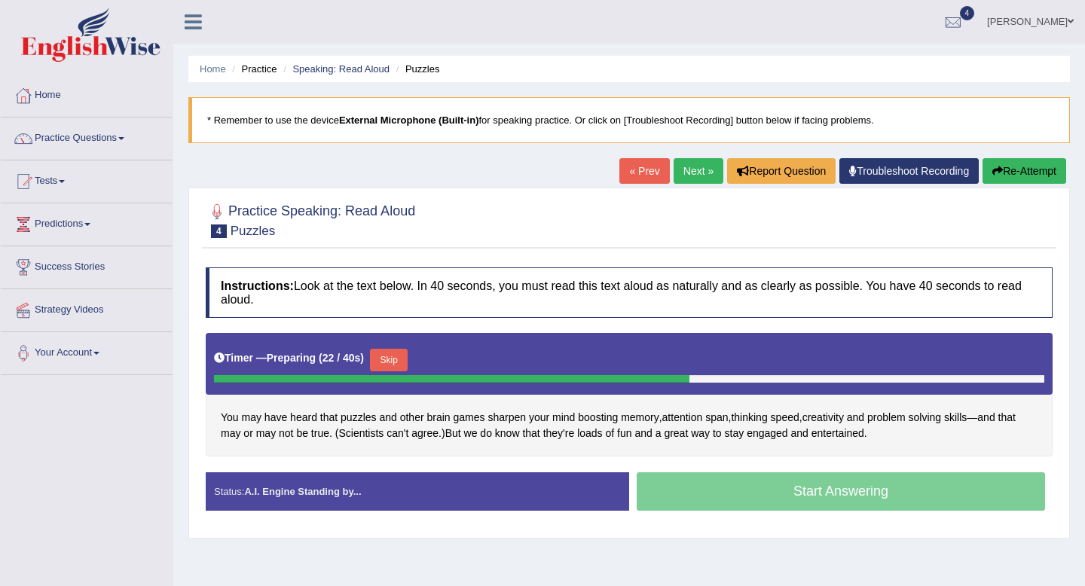
click at [398, 366] on button "Skip" at bounding box center [389, 360] width 38 height 23
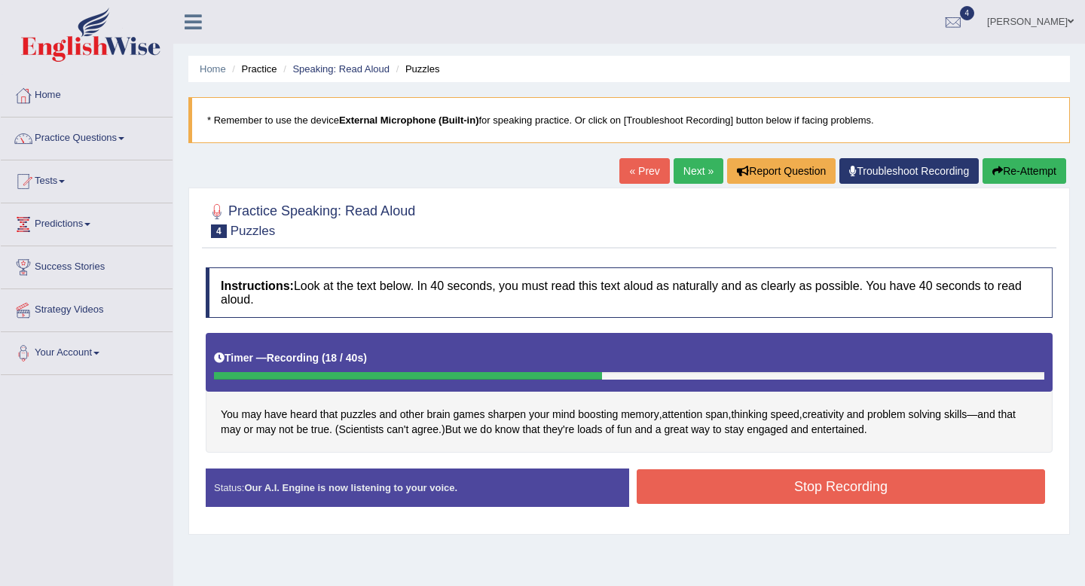
click at [696, 487] on button "Stop Recording" at bounding box center [840, 486] width 408 height 35
